Goal: Task Accomplishment & Management: Use online tool/utility

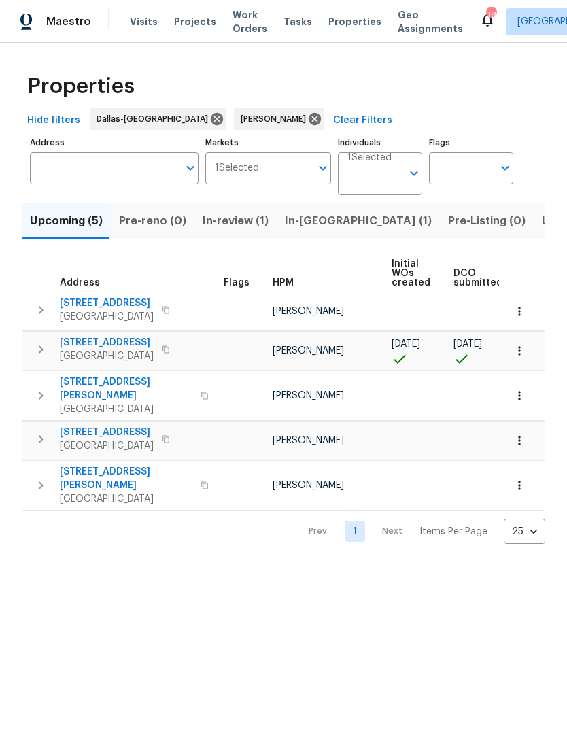
click at [308, 217] on span "In-[GEOGRAPHIC_DATA] (1)" at bounding box center [358, 220] width 147 height 19
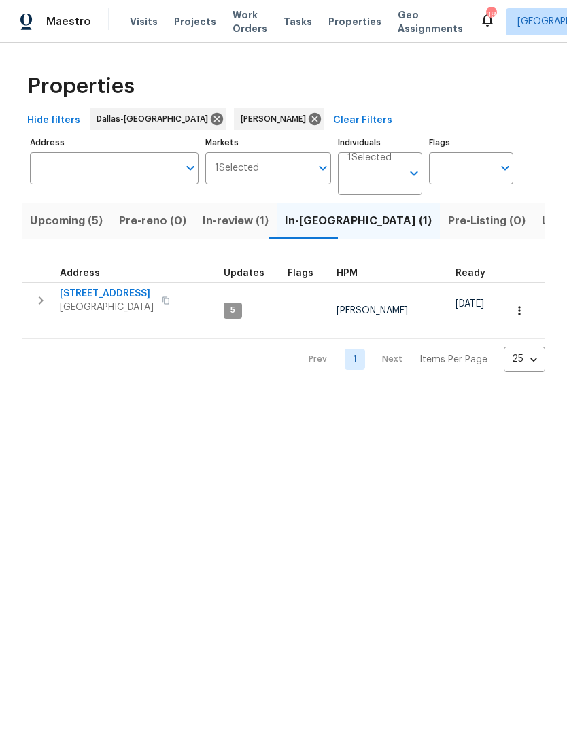
click at [44, 300] on icon "button" at bounding box center [41, 300] width 16 height 16
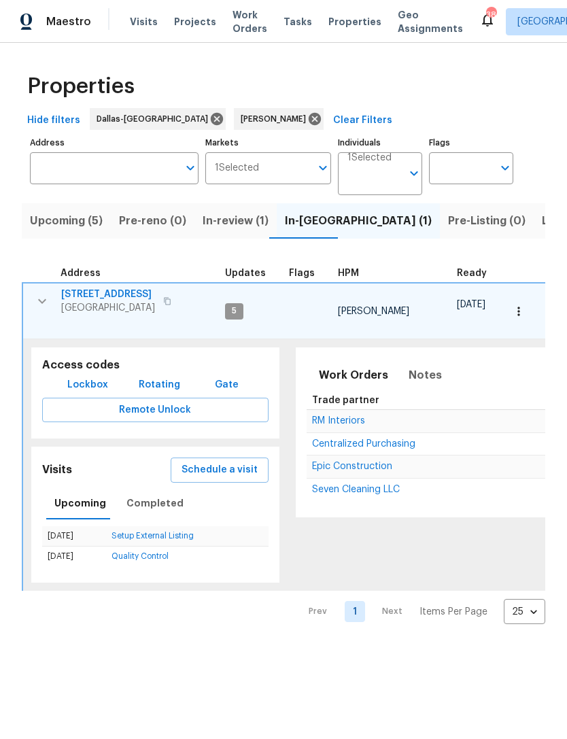
click at [234, 466] on button "Schedule a visit" at bounding box center [220, 469] width 98 height 25
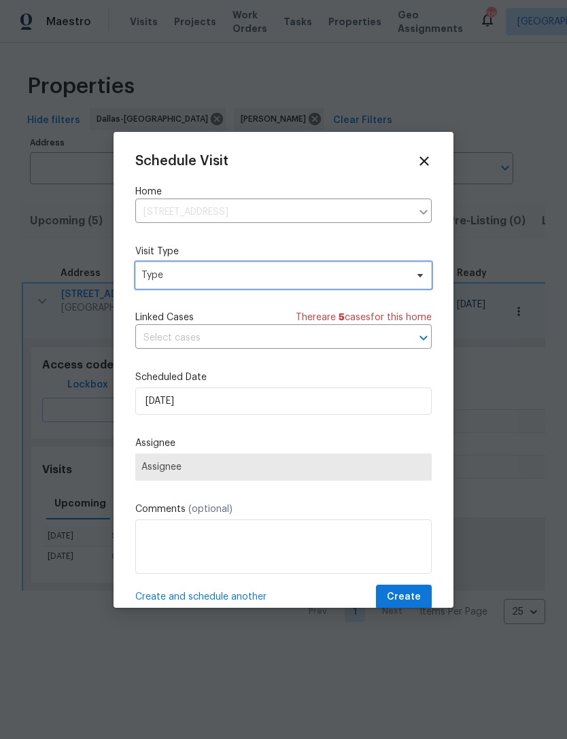
click at [304, 275] on span "Type" at bounding box center [273, 275] width 264 height 14
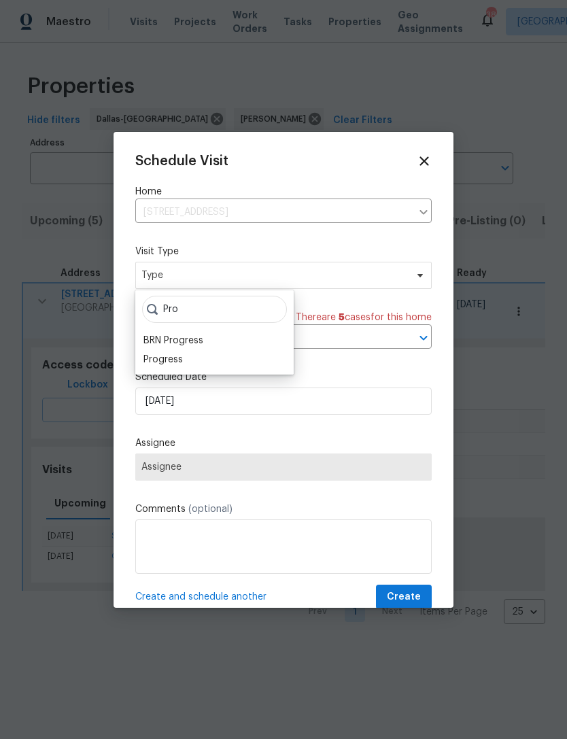
type input "Pro"
click at [166, 358] on div "Progress" at bounding box center [162, 360] width 39 height 14
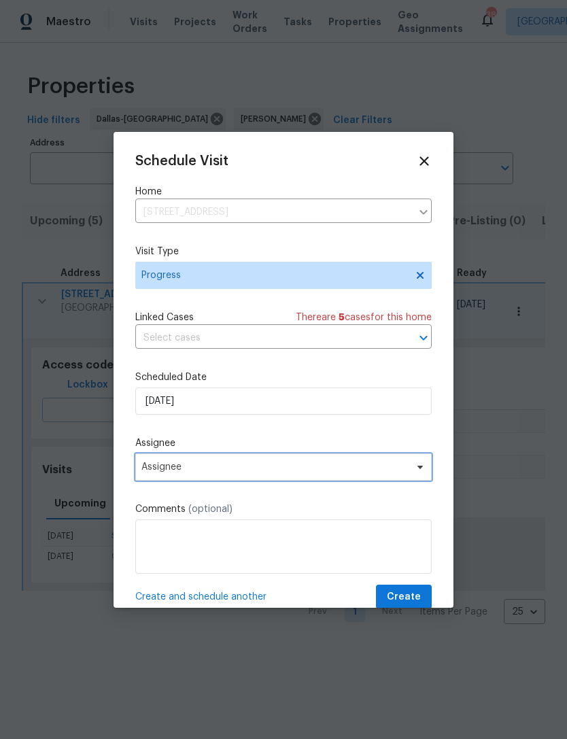
click at [327, 472] on span "Assignee" at bounding box center [274, 466] width 266 height 11
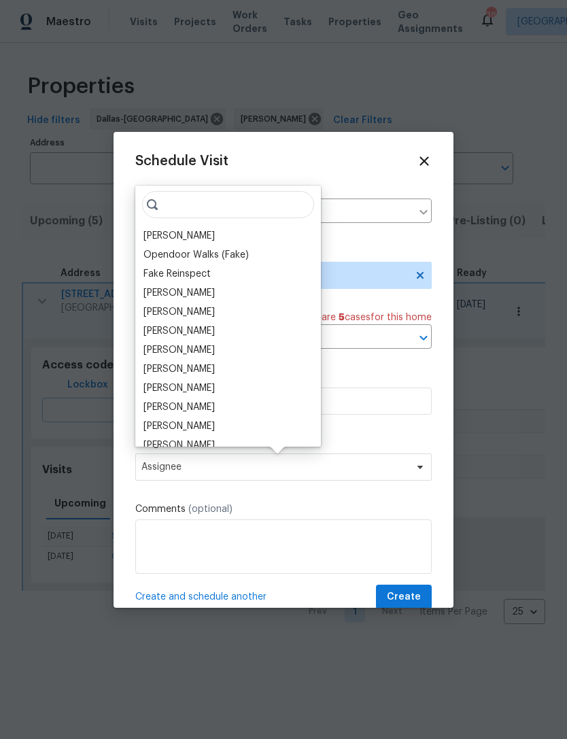
click at [171, 238] on div "[PERSON_NAME]" at bounding box center [178, 236] width 71 height 14
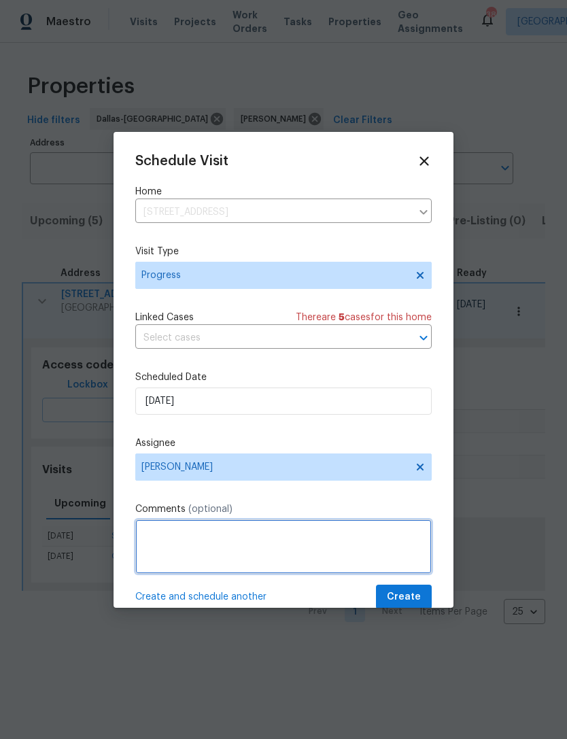
click at [334, 542] on textarea at bounding box center [283, 546] width 296 height 54
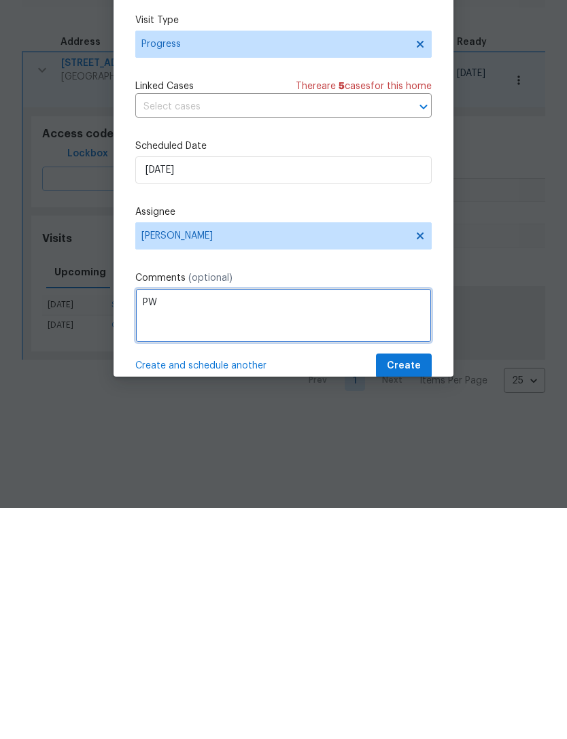
type textarea "PW"
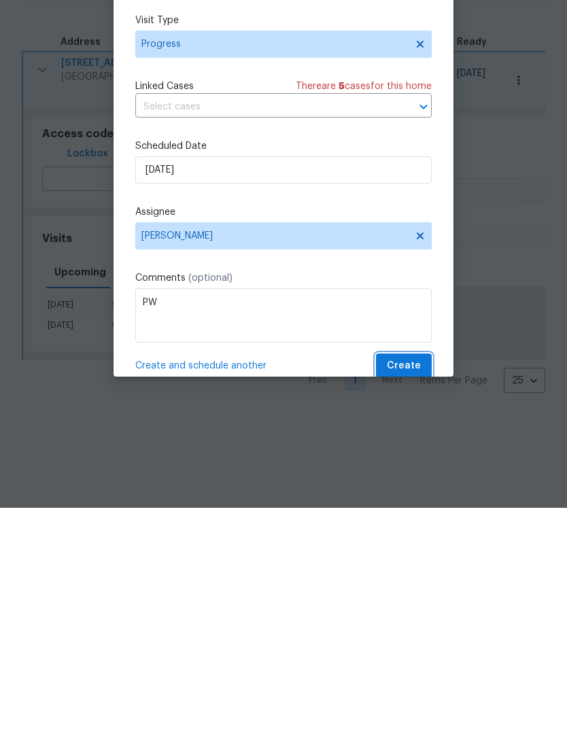
click at [420, 589] on span "Create" at bounding box center [404, 597] width 34 height 17
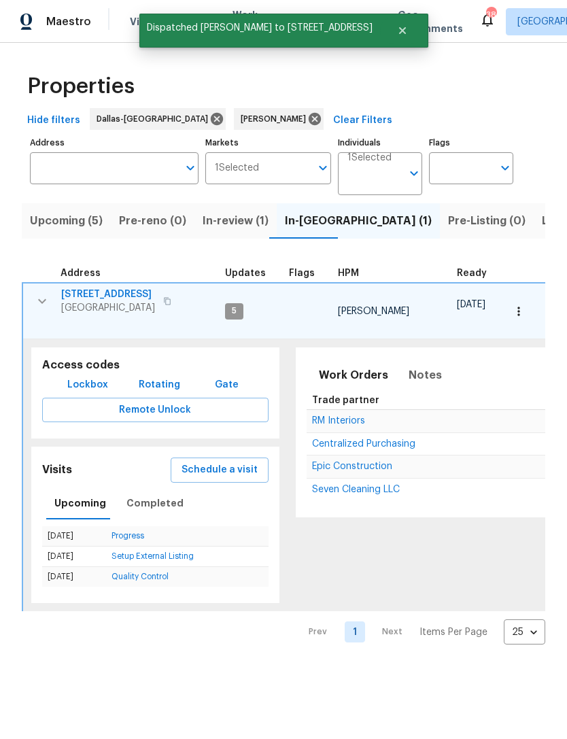
click at [41, 298] on icon "button" at bounding box center [42, 301] width 16 height 16
